Goal: Task Accomplishment & Management: Use online tool/utility

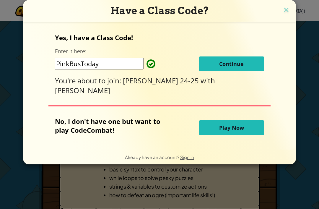
click at [248, 65] on button "Continue" at bounding box center [231, 63] width 65 height 15
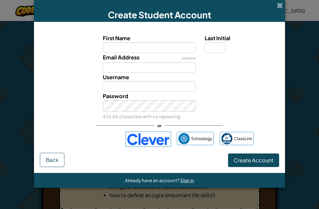
click at [154, 147] on img at bounding box center [149, 138] width 46 height 15
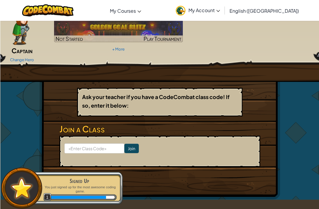
scroll to position [41, 0]
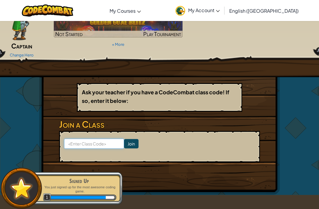
click at [107, 139] on input at bounding box center [94, 144] width 60 height 10
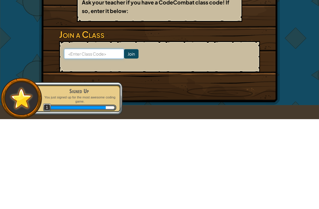
type input "R"
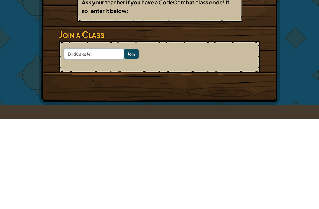
type input "BirdCakeJelly"
click at [129, 139] on input "Join" at bounding box center [131, 143] width 14 height 9
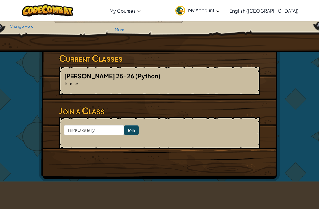
scroll to position [66, 0]
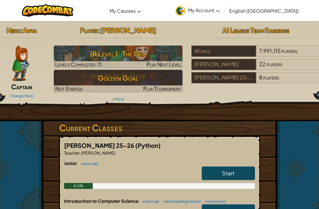
click at [150, 51] on h3 "JR Level 1: The Gem" at bounding box center [118, 53] width 129 height 13
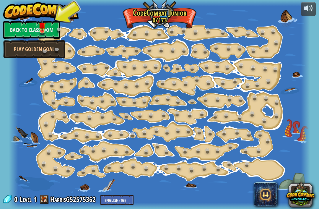
click at [32, 28] on link "Back to Classroom" at bounding box center [31, 30] width 57 height 18
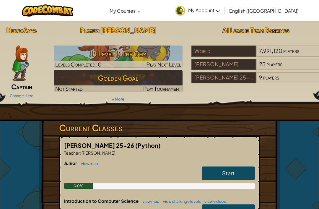
click at [262, 61] on span "23" at bounding box center [262, 64] width 7 height 7
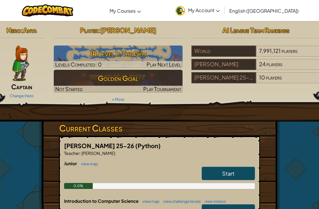
click at [145, 47] on img at bounding box center [118, 57] width 129 height 22
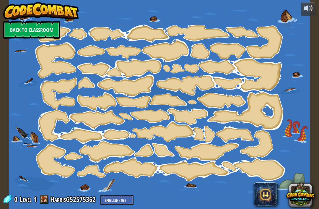
click at [68, 30] on div at bounding box center [159, 104] width 301 height 209
click at [157, 156] on div at bounding box center [159, 104] width 301 height 209
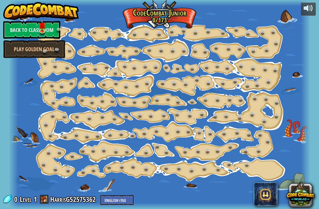
click at [228, 91] on div at bounding box center [159, 104] width 301 height 209
click at [236, 89] on div at bounding box center [159, 104] width 301 height 209
click at [66, 32] on link at bounding box center [60, 30] width 12 height 9
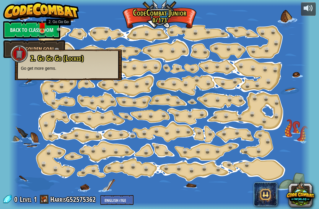
click at [66, 32] on div at bounding box center [159, 104] width 301 height 209
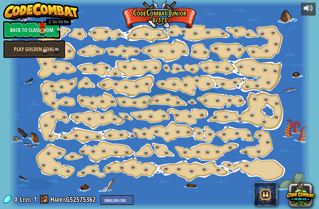
click at [65, 33] on link at bounding box center [60, 30] width 12 height 9
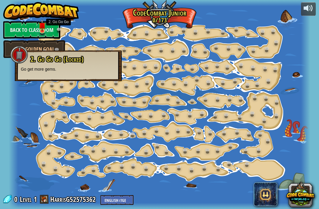
click at [66, 31] on link at bounding box center [60, 30] width 12 height 9
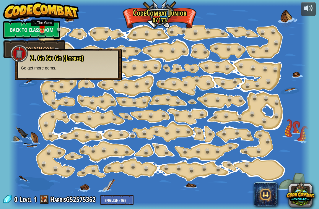
click at [42, 29] on img at bounding box center [42, 25] width 7 height 12
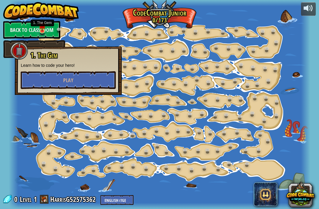
click at [87, 81] on button "Play" at bounding box center [68, 80] width 95 height 18
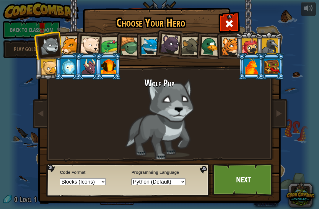
click at [211, 48] on div at bounding box center [210, 46] width 19 height 19
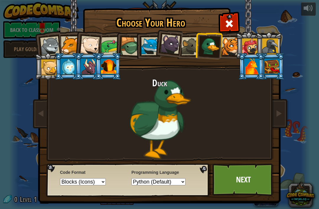
click at [244, 175] on link "Next" at bounding box center [243, 179] width 62 height 33
